Goal: Task Accomplishment & Management: Manage account settings

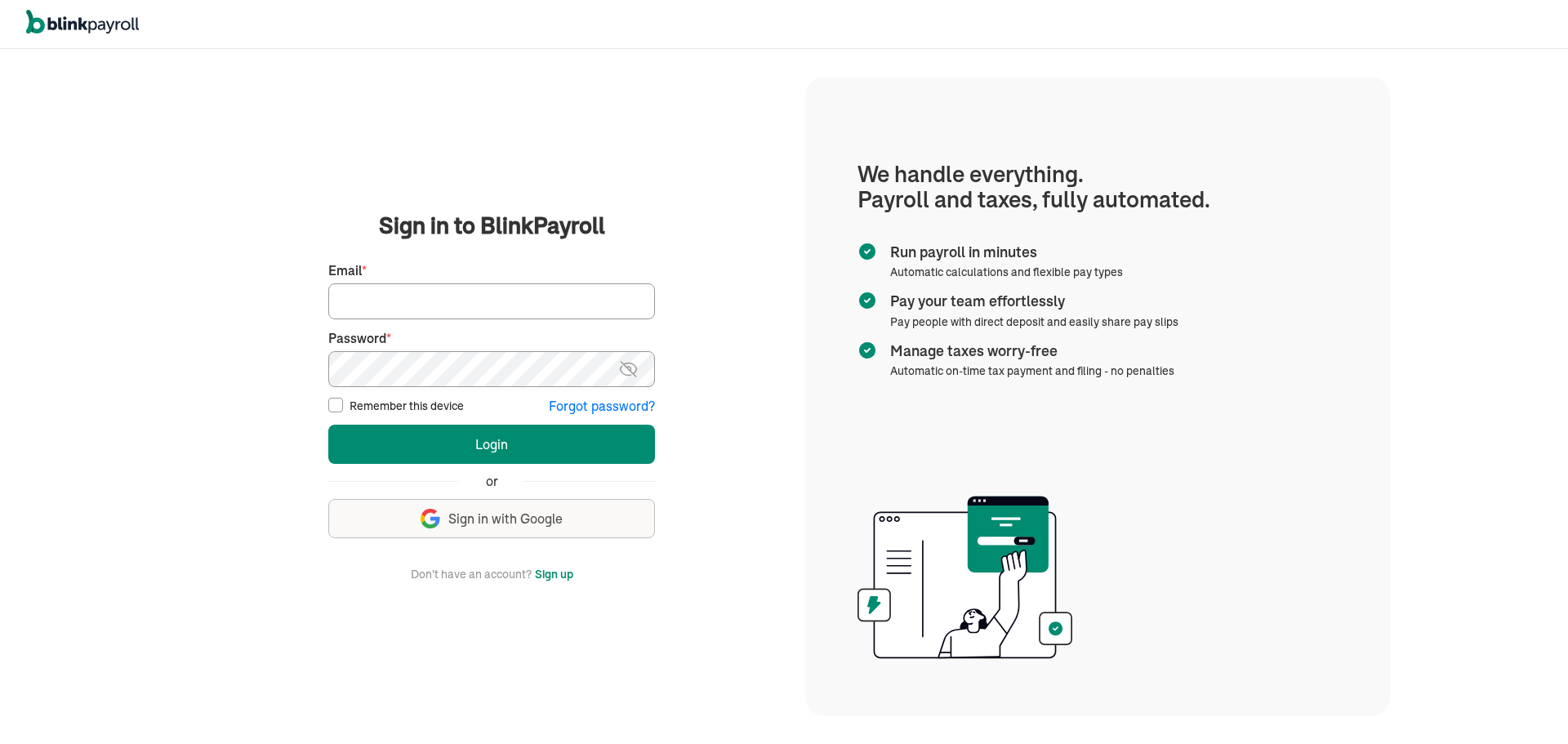
type input "[EMAIL_ADDRESS][DOMAIN_NAME]"
click at [336, 406] on input "Remember this device" at bounding box center [336, 406] width 15 height 15
checkbox input "true"
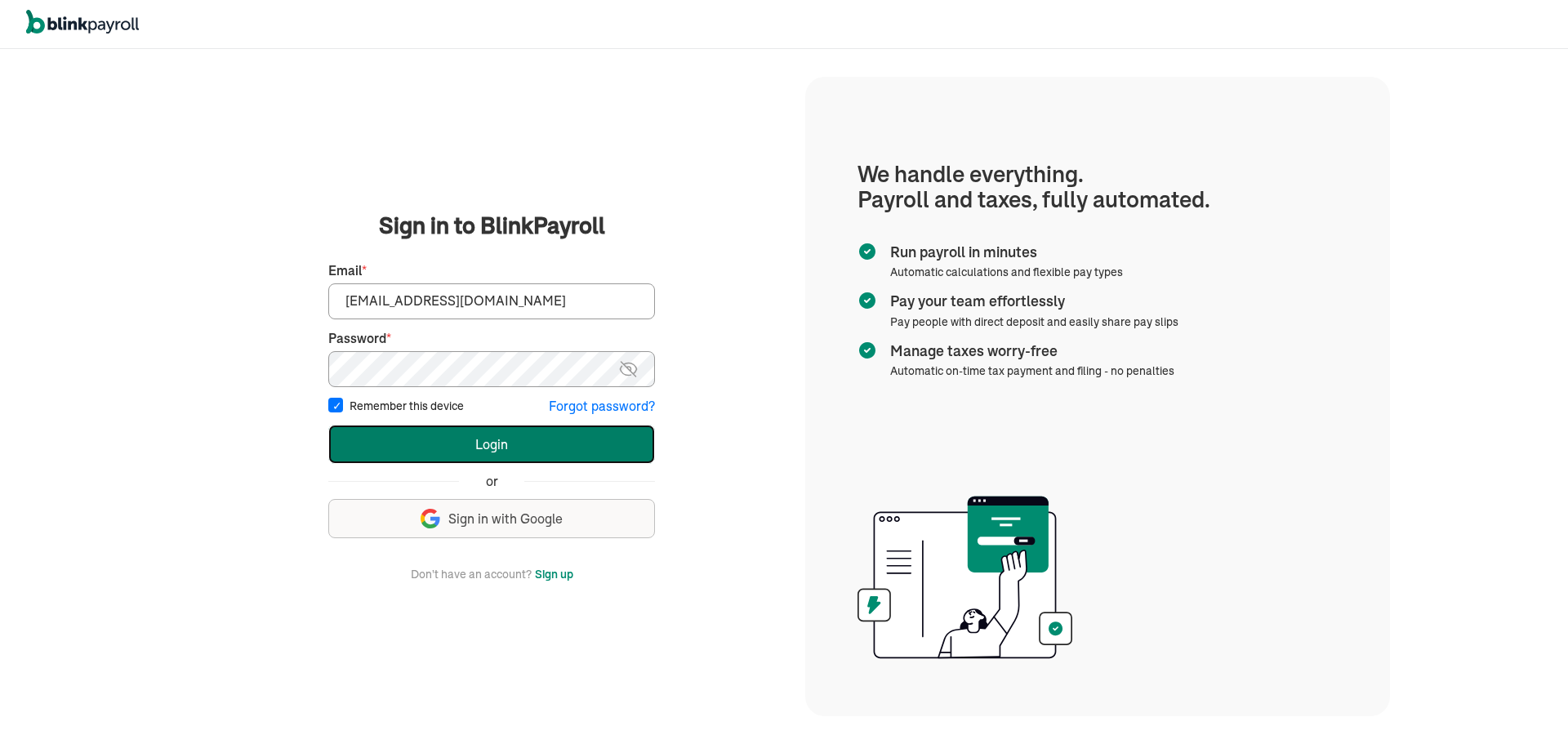
click at [484, 449] on button "Login" at bounding box center [491, 443] width 327 height 39
